Goal: Find specific page/section: Find specific page/section

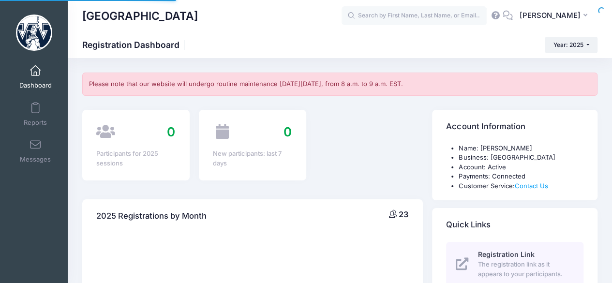
select select
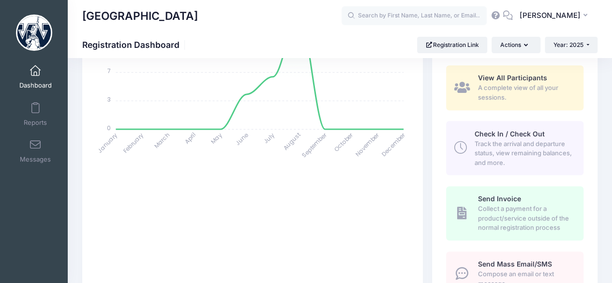
scroll to position [436, 0]
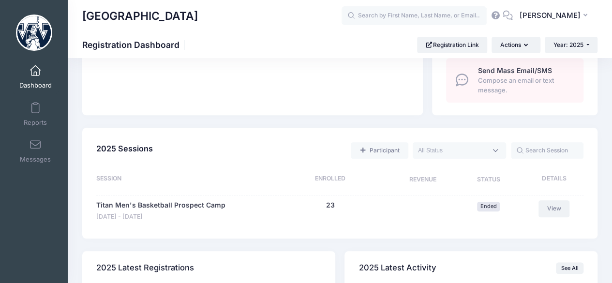
click at [554, 212] on link "View" at bounding box center [554, 208] width 31 height 16
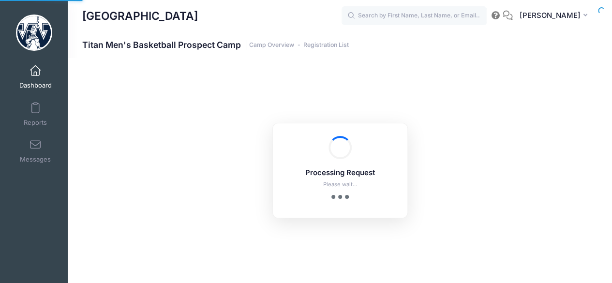
select select "10"
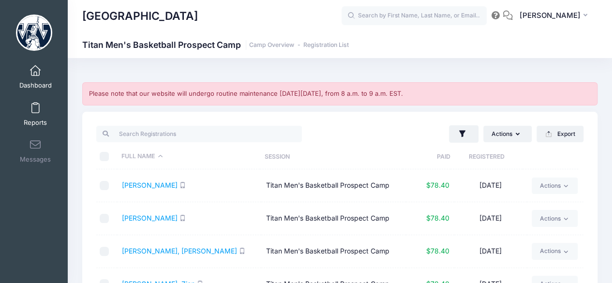
click at [39, 107] on link "Reports" at bounding box center [36, 114] width 46 height 34
